Goal: Use online tool/utility: Utilize a website feature to perform a specific function

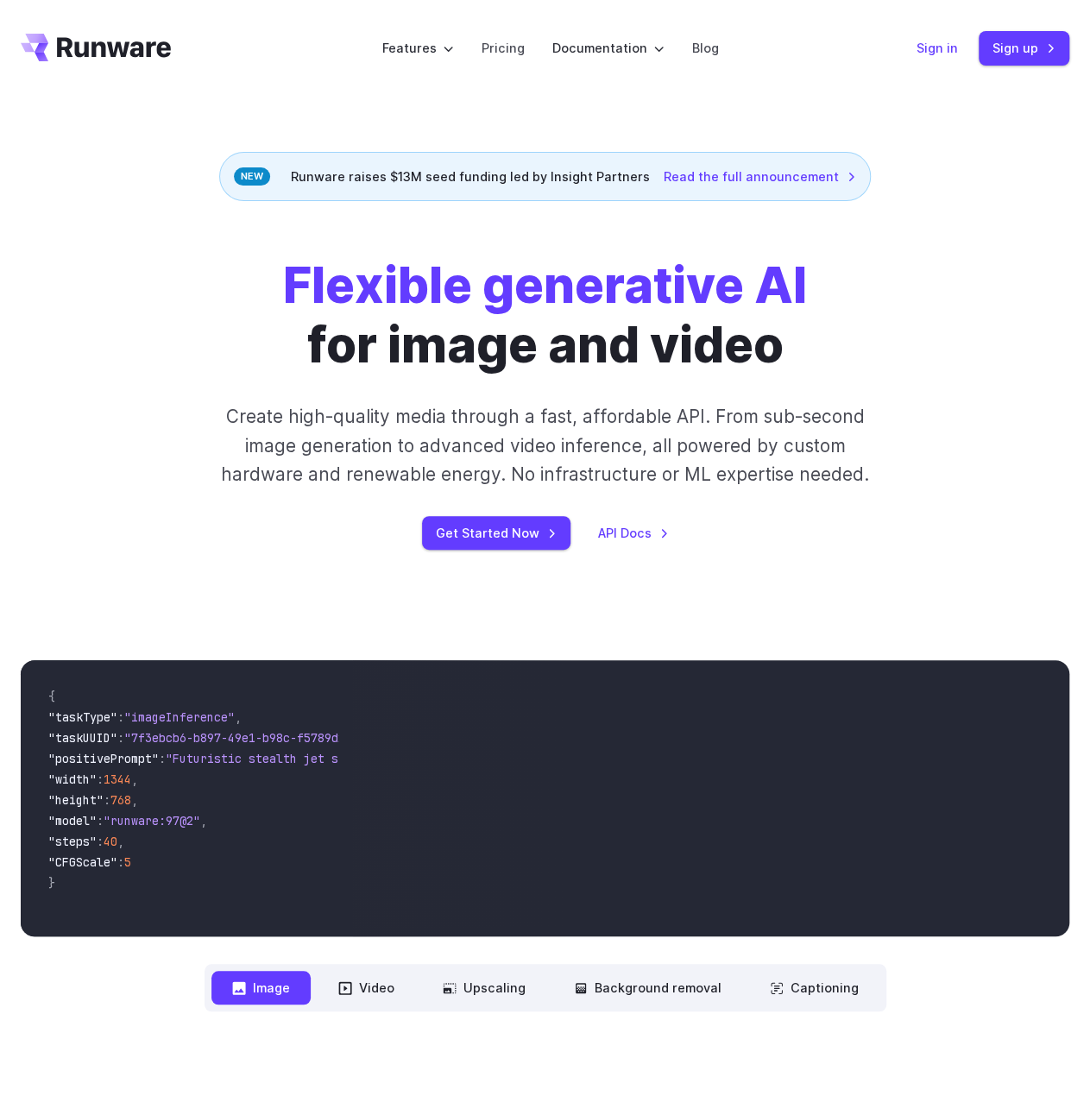
click at [947, 49] on link "Sign in" at bounding box center [937, 48] width 41 height 20
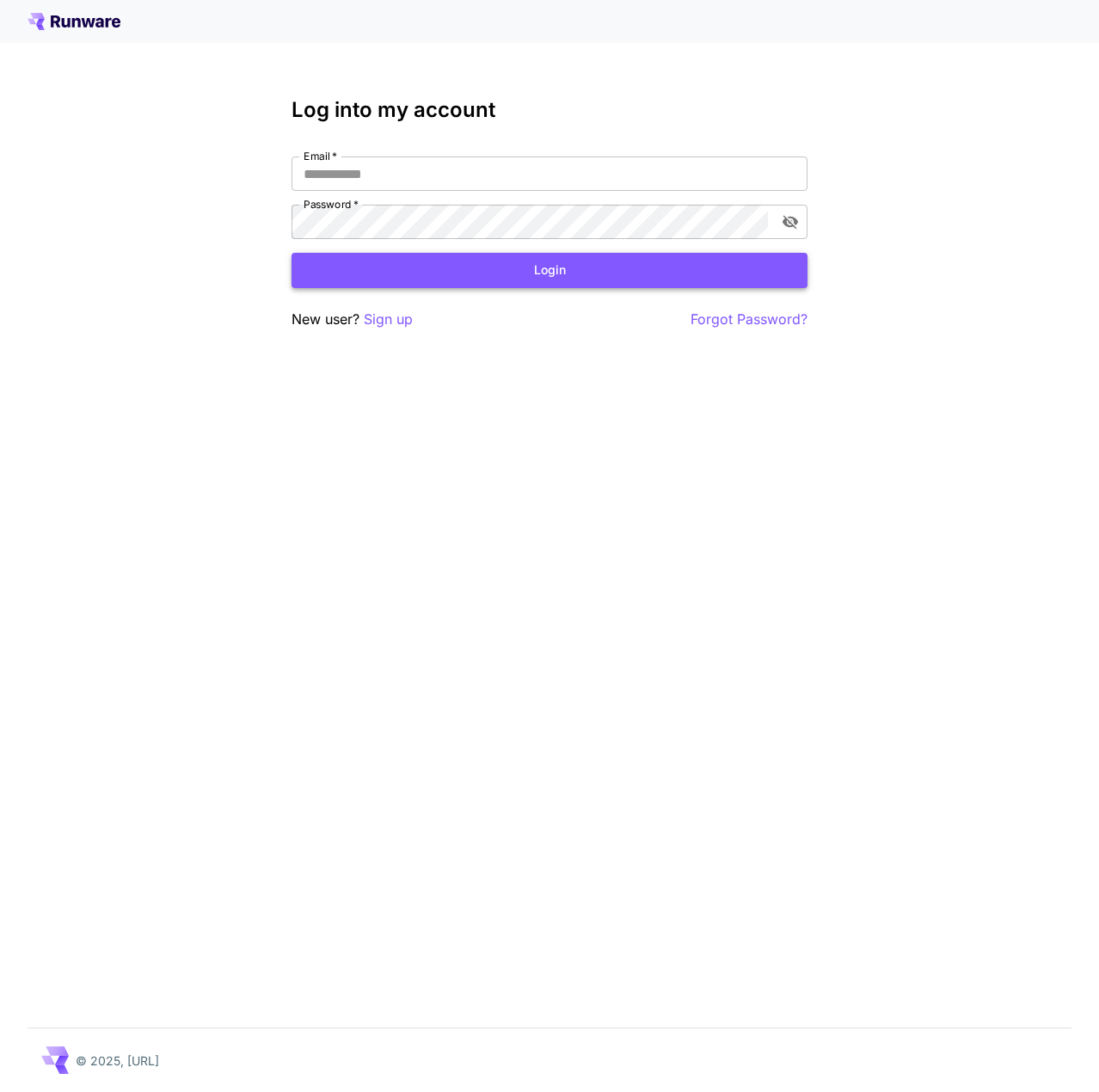
type input "**********"
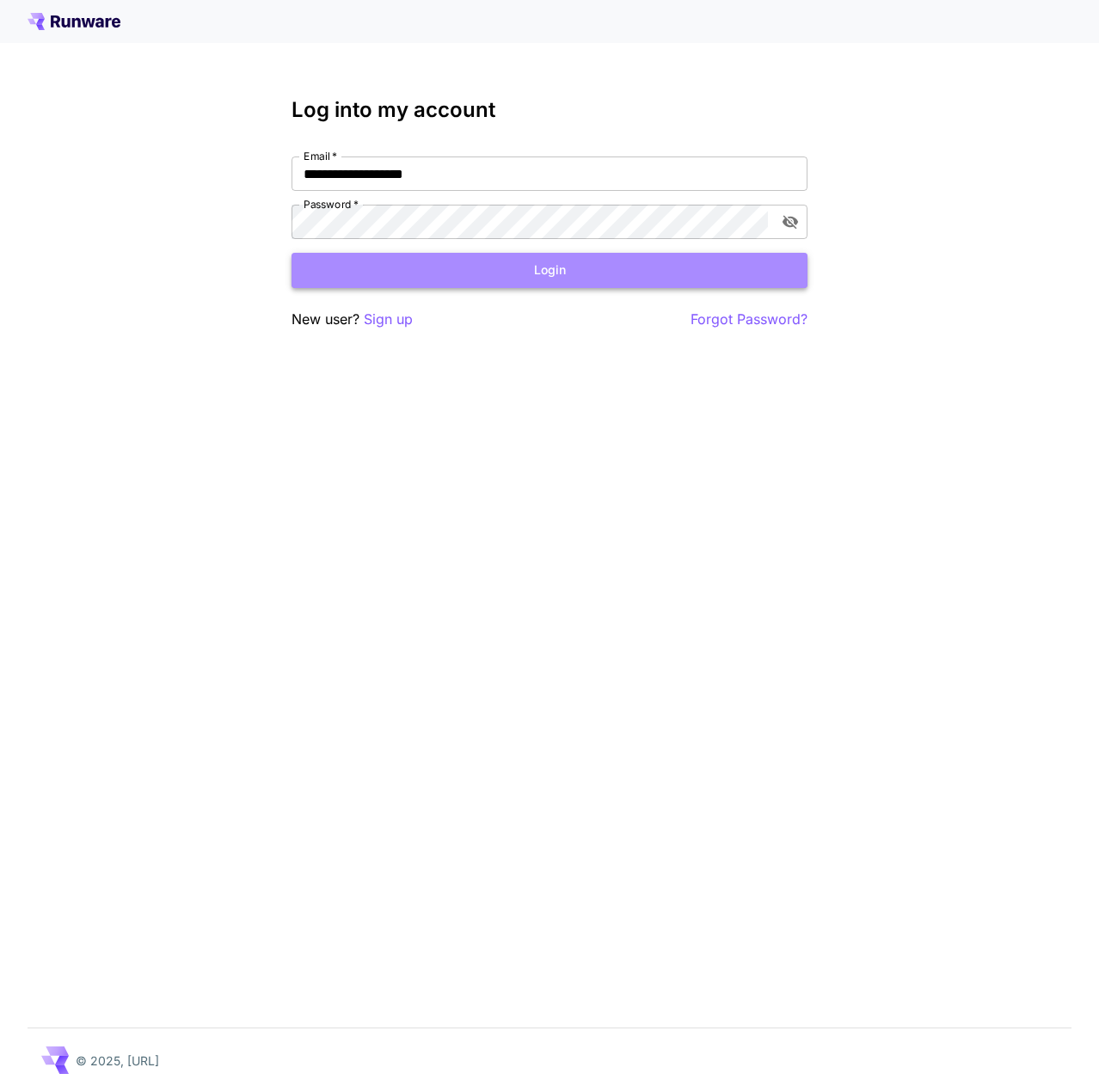
click at [549, 270] on button "Login" at bounding box center [550, 270] width 516 height 35
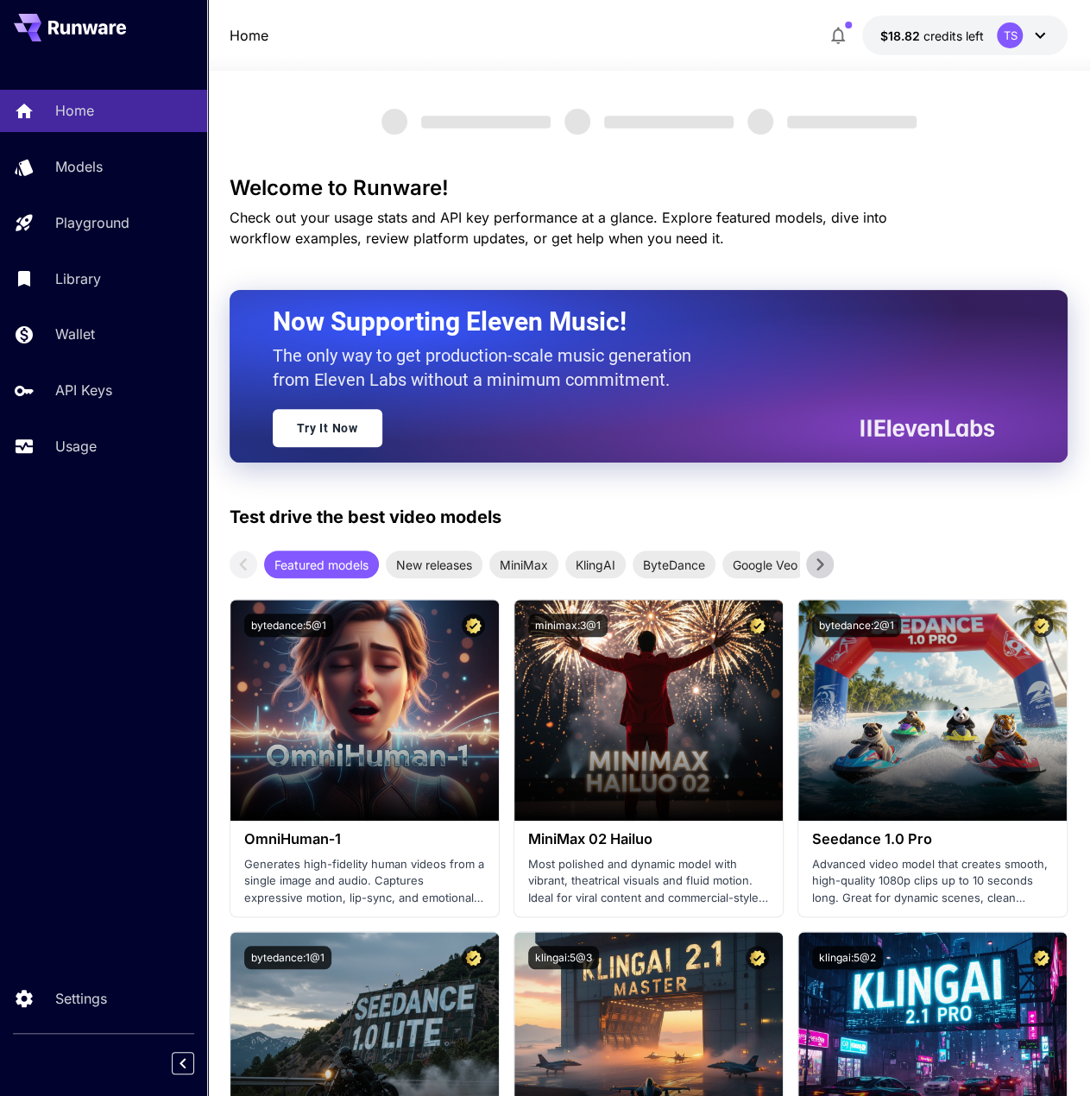
click at [93, 472] on div "Home Models Playground Library Wallet API Keys Usage" at bounding box center [103, 278] width 207 height 446
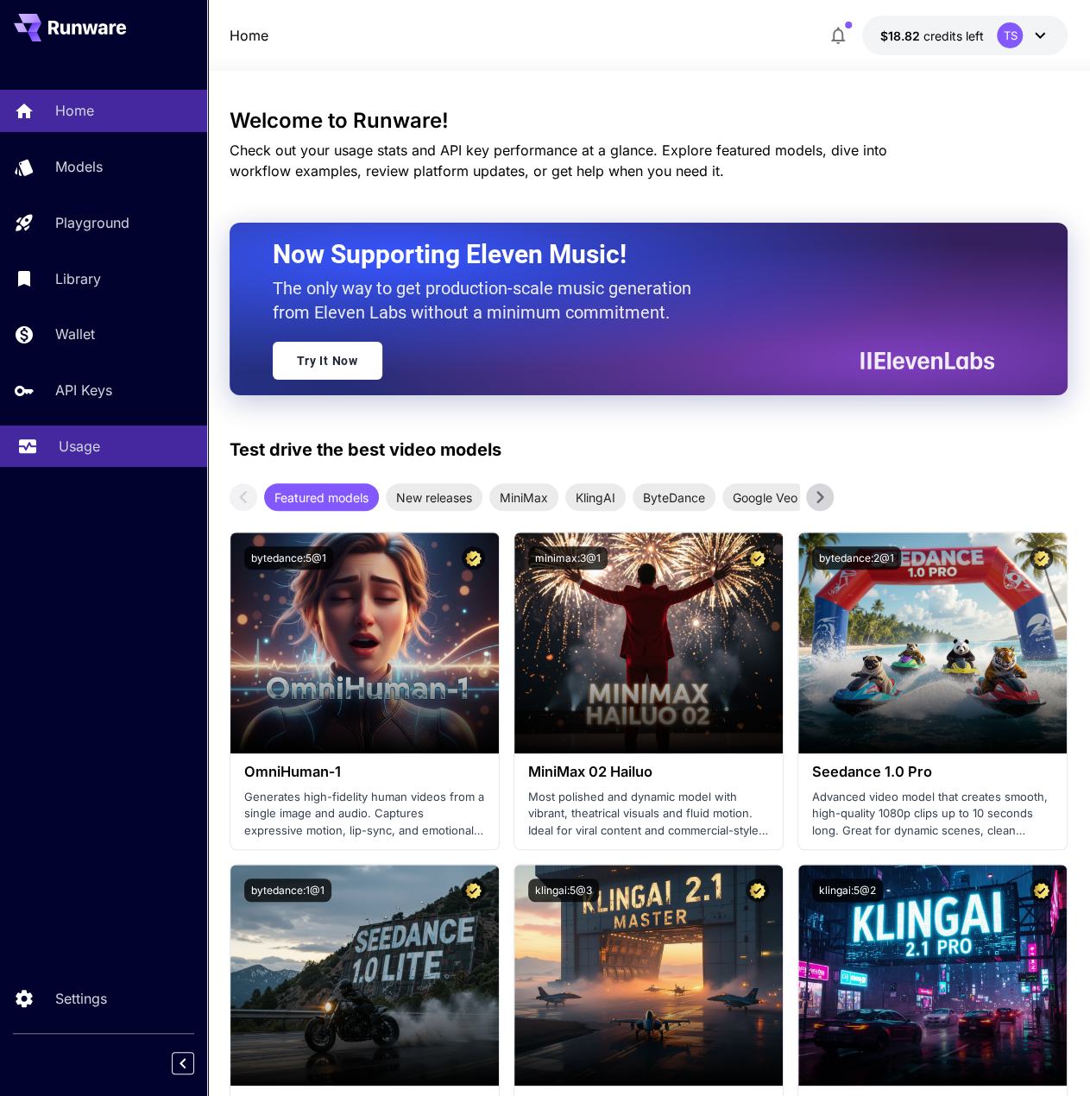
click at [85, 457] on p "Usage" at bounding box center [79, 446] width 41 height 21
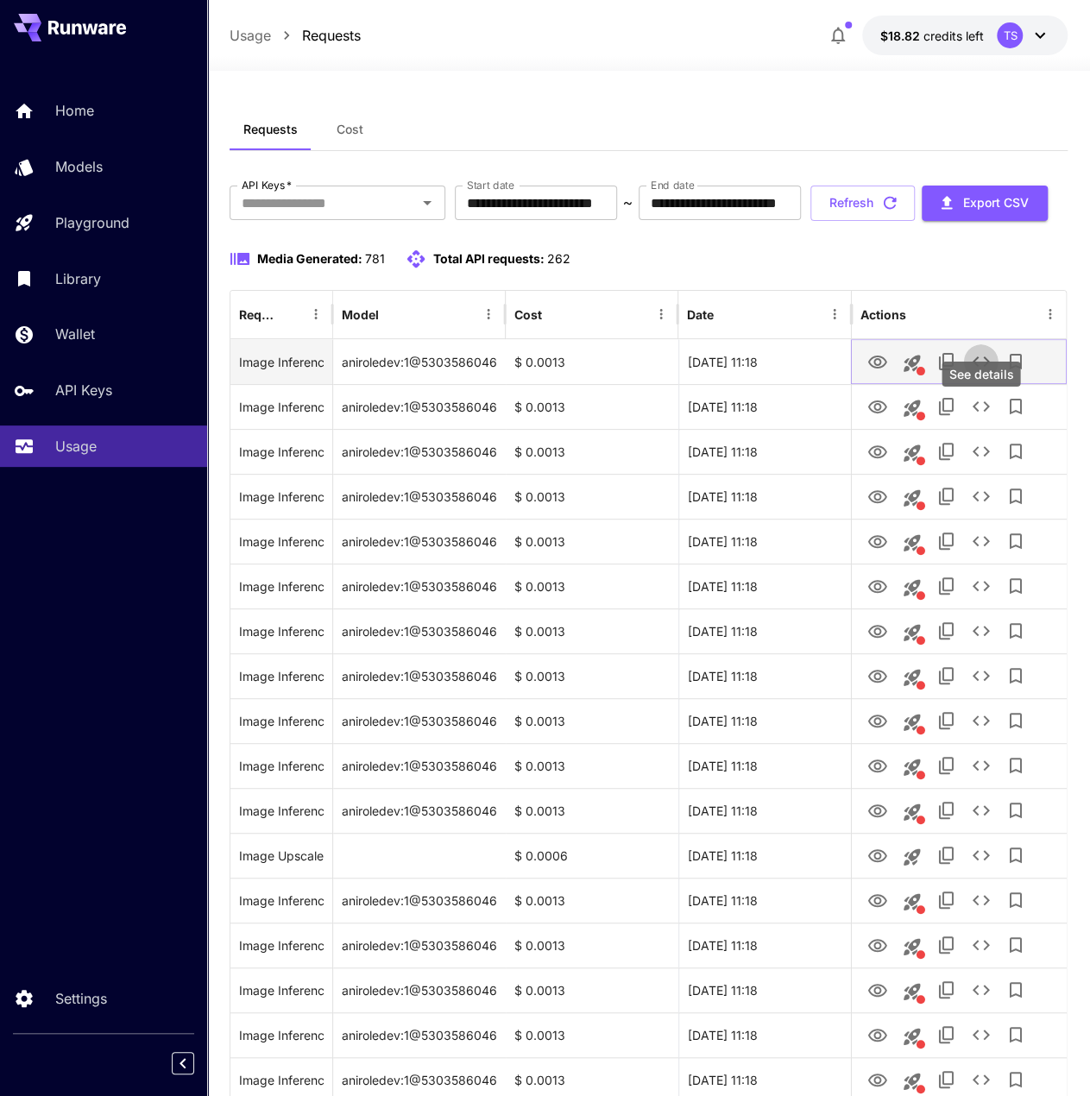
click at [979, 372] on icon "See details" at bounding box center [980, 361] width 21 height 21
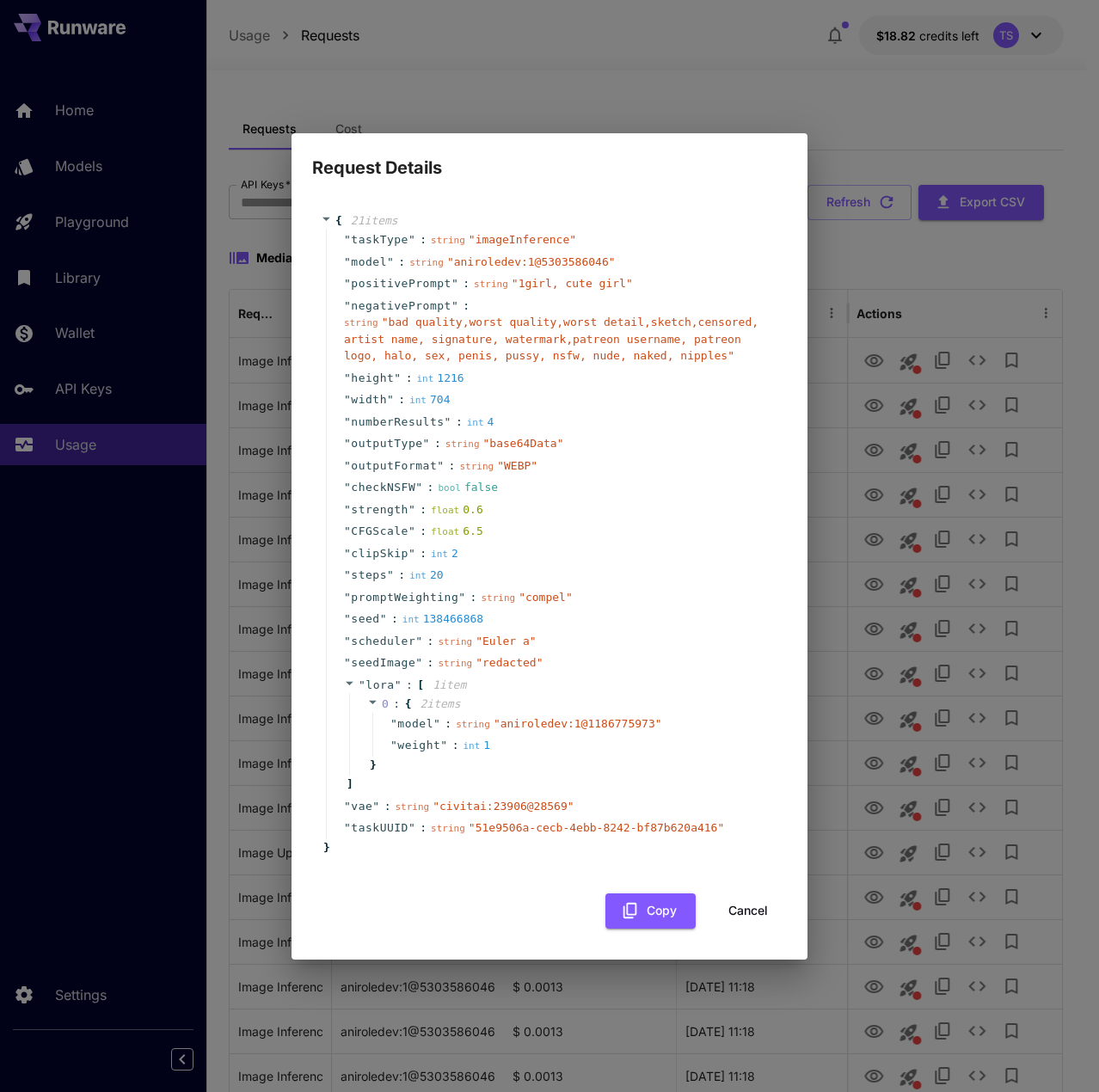
click at [103, 747] on div "Request Details { 21 item s " taskType " : string " imageInference " " model " …" at bounding box center [549, 546] width 1099 height 1092
click at [728, 893] on div "{ 21 item s " taskType " : string " imageInference " " model " : string " aniro…" at bounding box center [549, 562] width 474 height 733
click at [730, 896] on button "Cancel" at bounding box center [748, 911] width 78 height 35
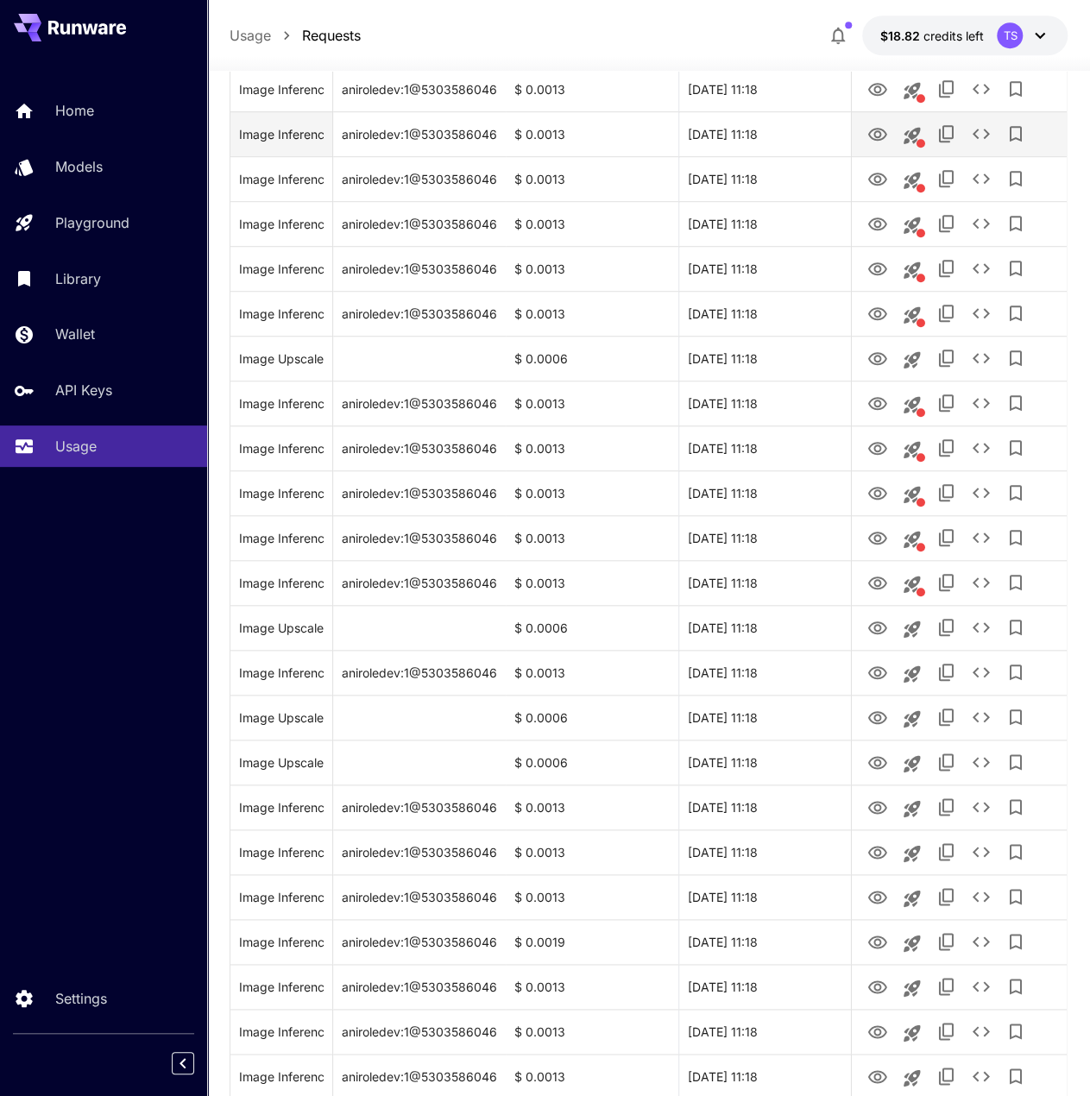
scroll to position [487, 0]
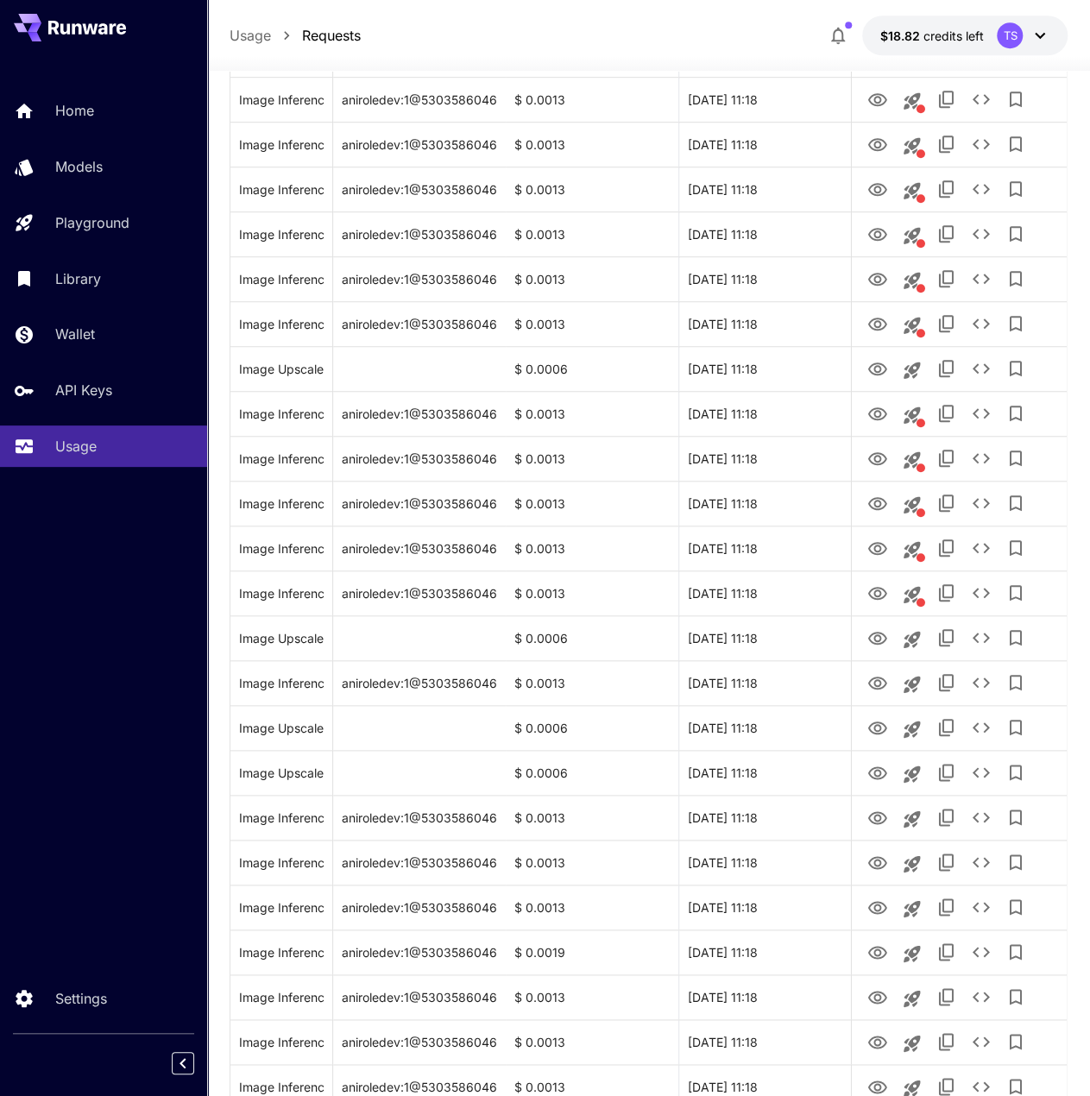
click at [178, 738] on div "Home Models Playground Library Wallet API Keys Usage Settings" at bounding box center [103, 548] width 207 height 1096
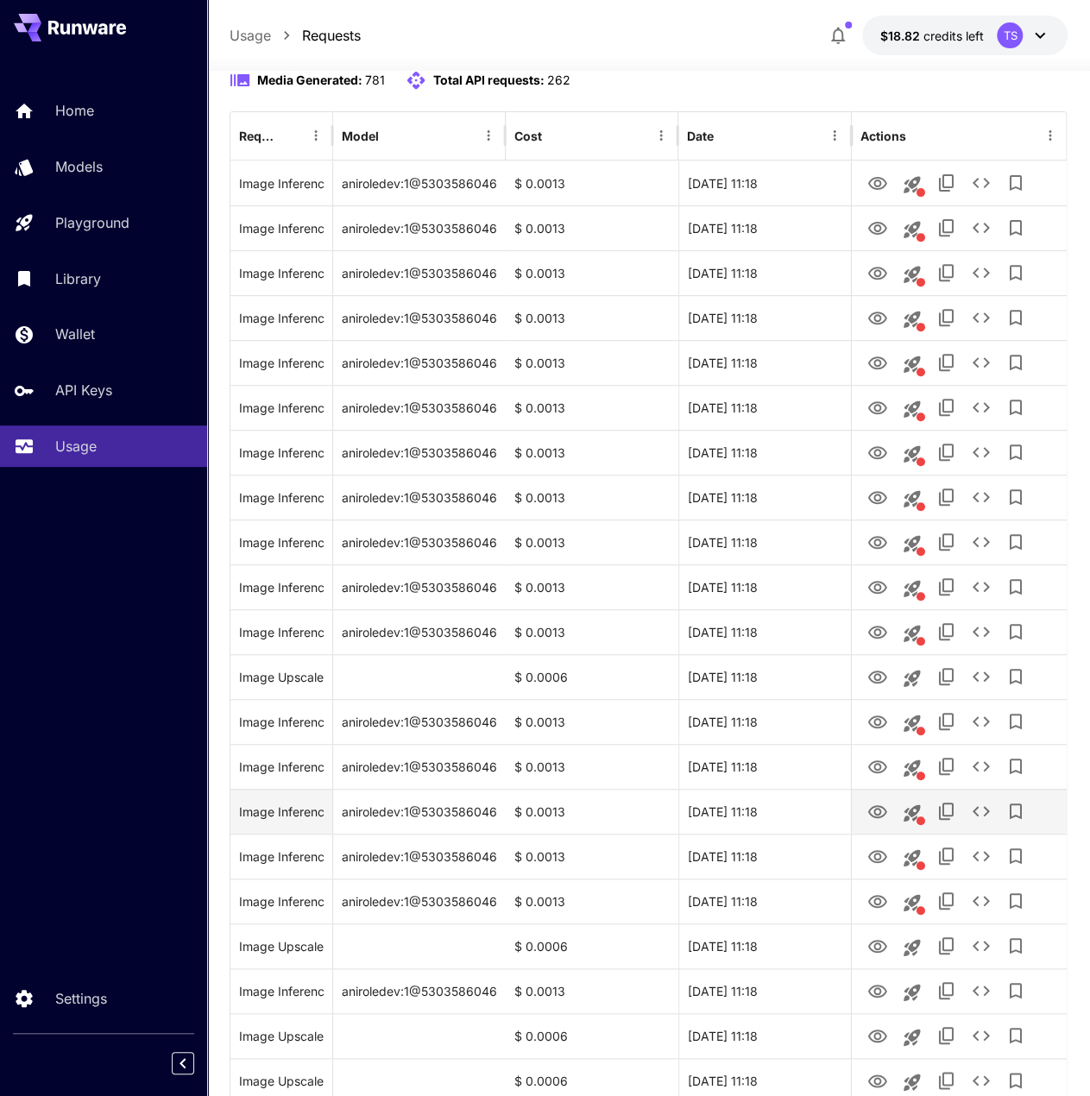
scroll to position [0, 0]
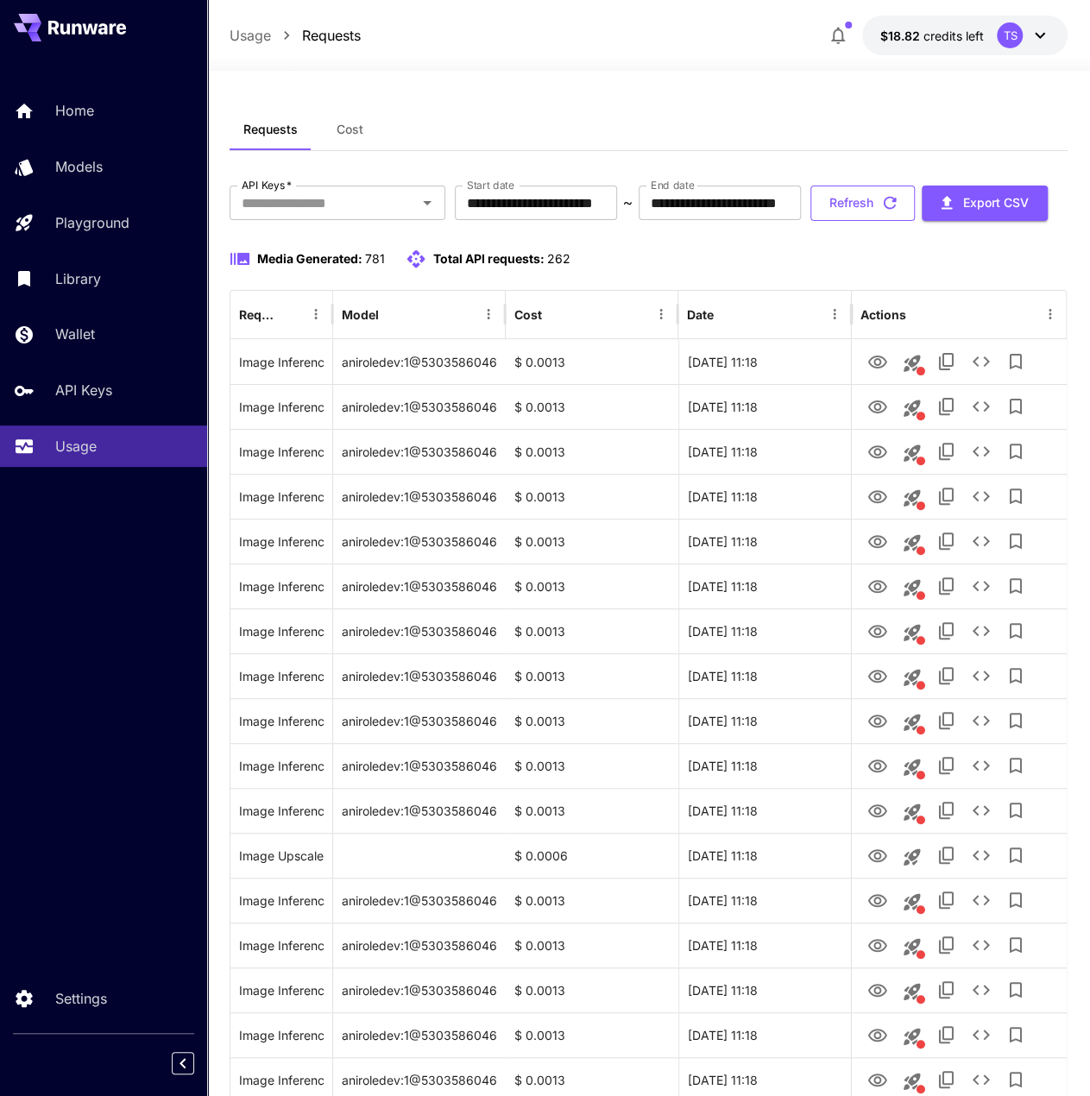
click at [810, 221] on button "Refresh" at bounding box center [862, 203] width 104 height 35
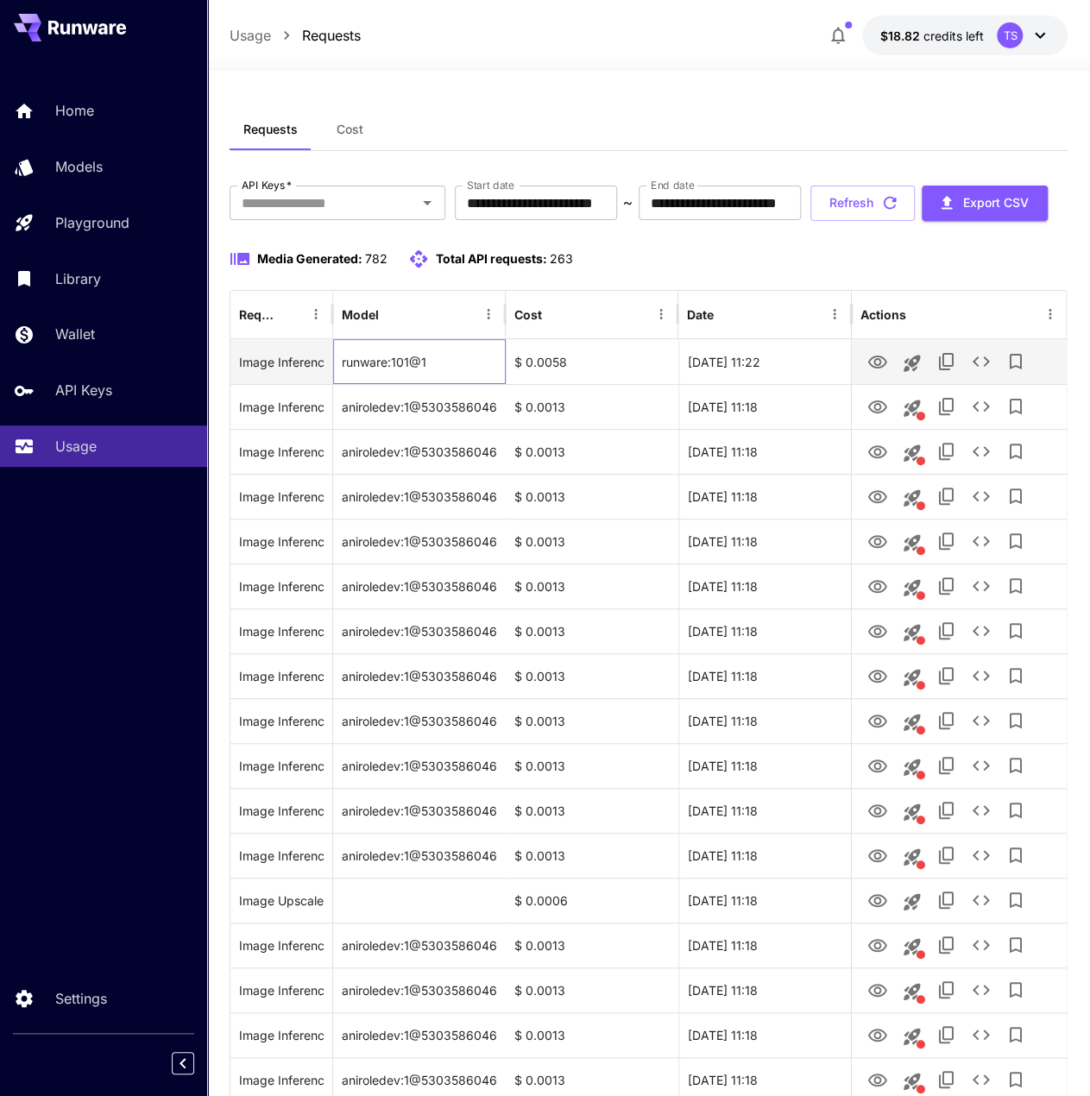
click at [389, 384] on div "runware:101@1" at bounding box center [419, 361] width 173 height 45
click at [418, 384] on div "runware:101@1" at bounding box center [419, 361] width 173 height 45
click at [981, 372] on icon "See details" at bounding box center [980, 361] width 21 height 21
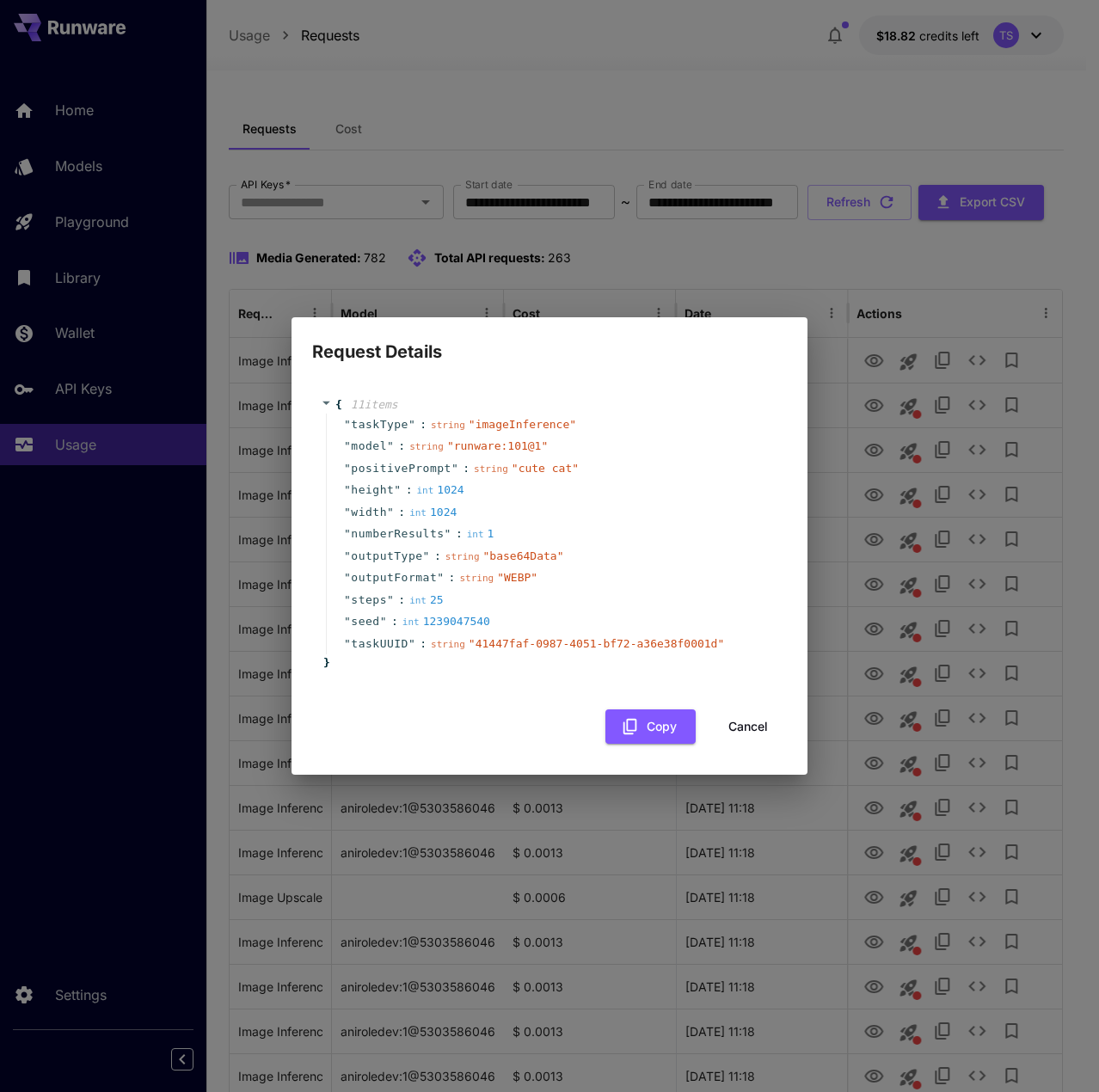
click at [976, 411] on div "Request Details { 11 item s " taskType " : string " imageInference " " model " …" at bounding box center [549, 546] width 1099 height 1092
click at [853, 688] on div "Request Details { 11 item s " taskType " : string " imageInference " " model " …" at bounding box center [549, 546] width 1099 height 1092
click at [725, 722] on button "Cancel" at bounding box center [748, 726] width 78 height 35
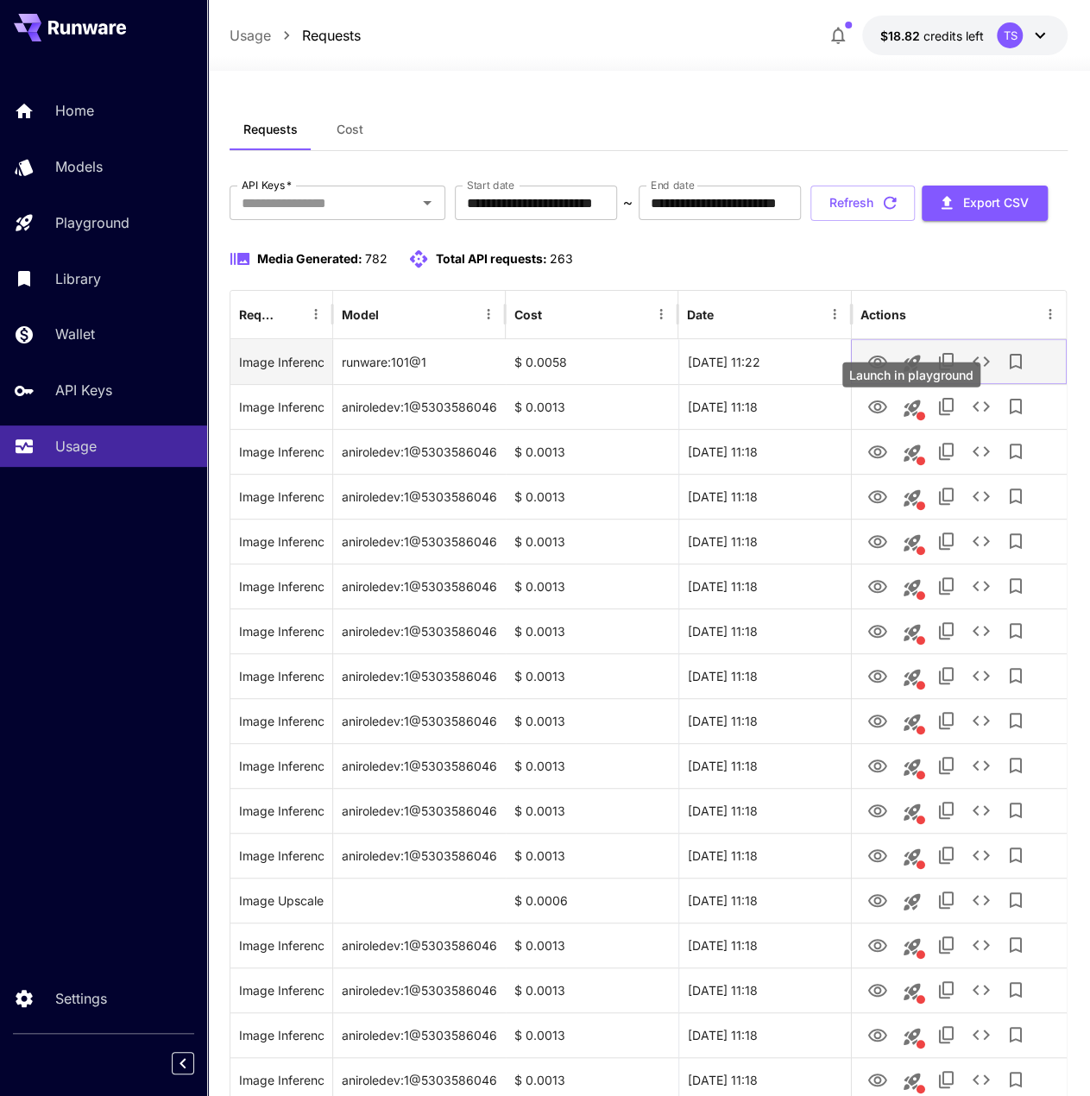
click at [905, 374] on icon "Launch in playground" at bounding box center [911, 363] width 21 height 21
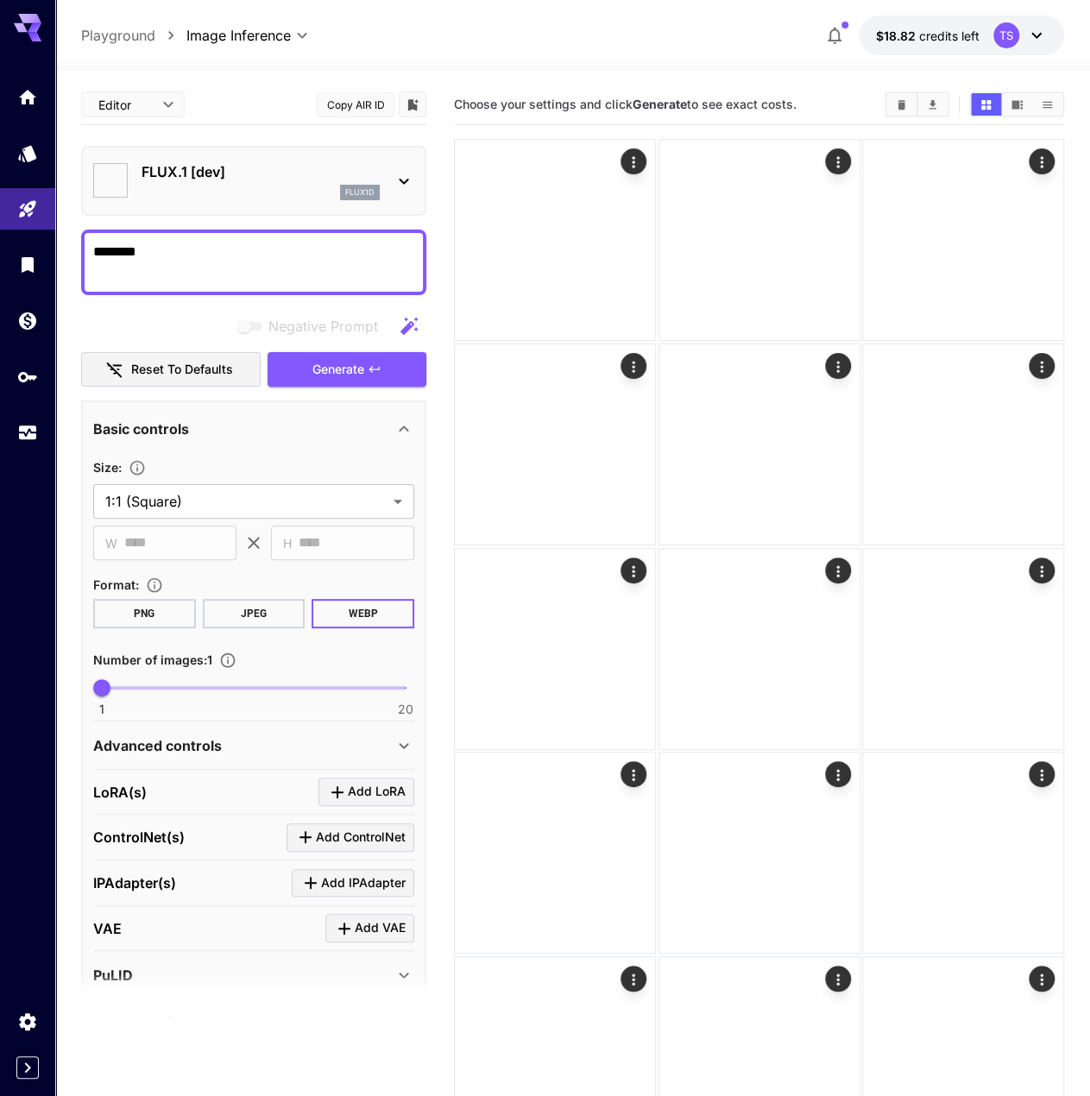
type input "**********"
